Goal: Find specific page/section: Find specific page/section

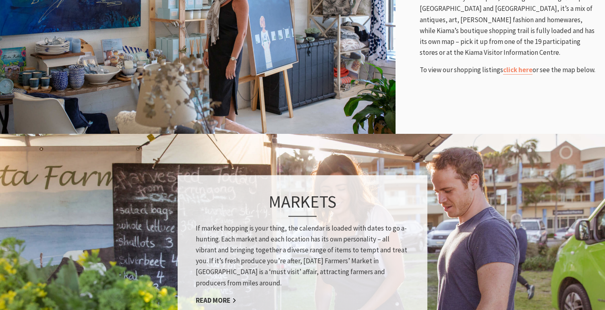
scroll to position [459, 0]
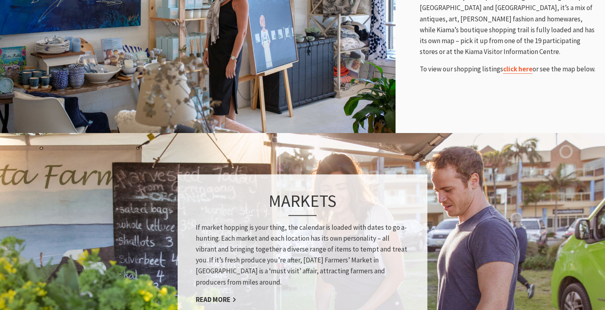
click at [504, 71] on link "click here" at bounding box center [517, 68] width 29 height 9
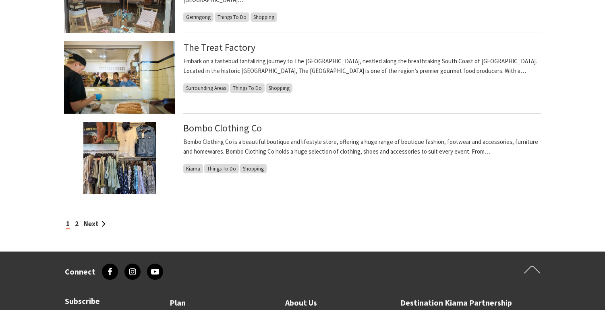
scroll to position [688, 0]
click at [77, 223] on link "2" at bounding box center [77, 223] width 4 height 9
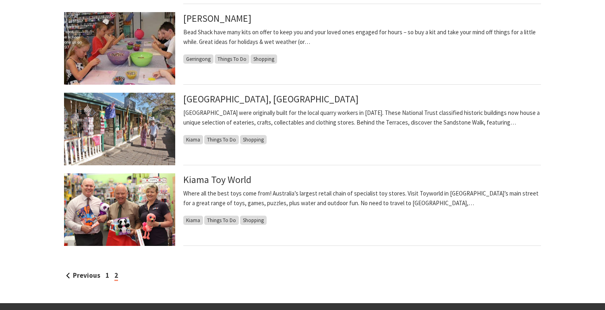
scroll to position [636, 0]
